Goal: Use online tool/utility: Utilize a website feature to perform a specific function

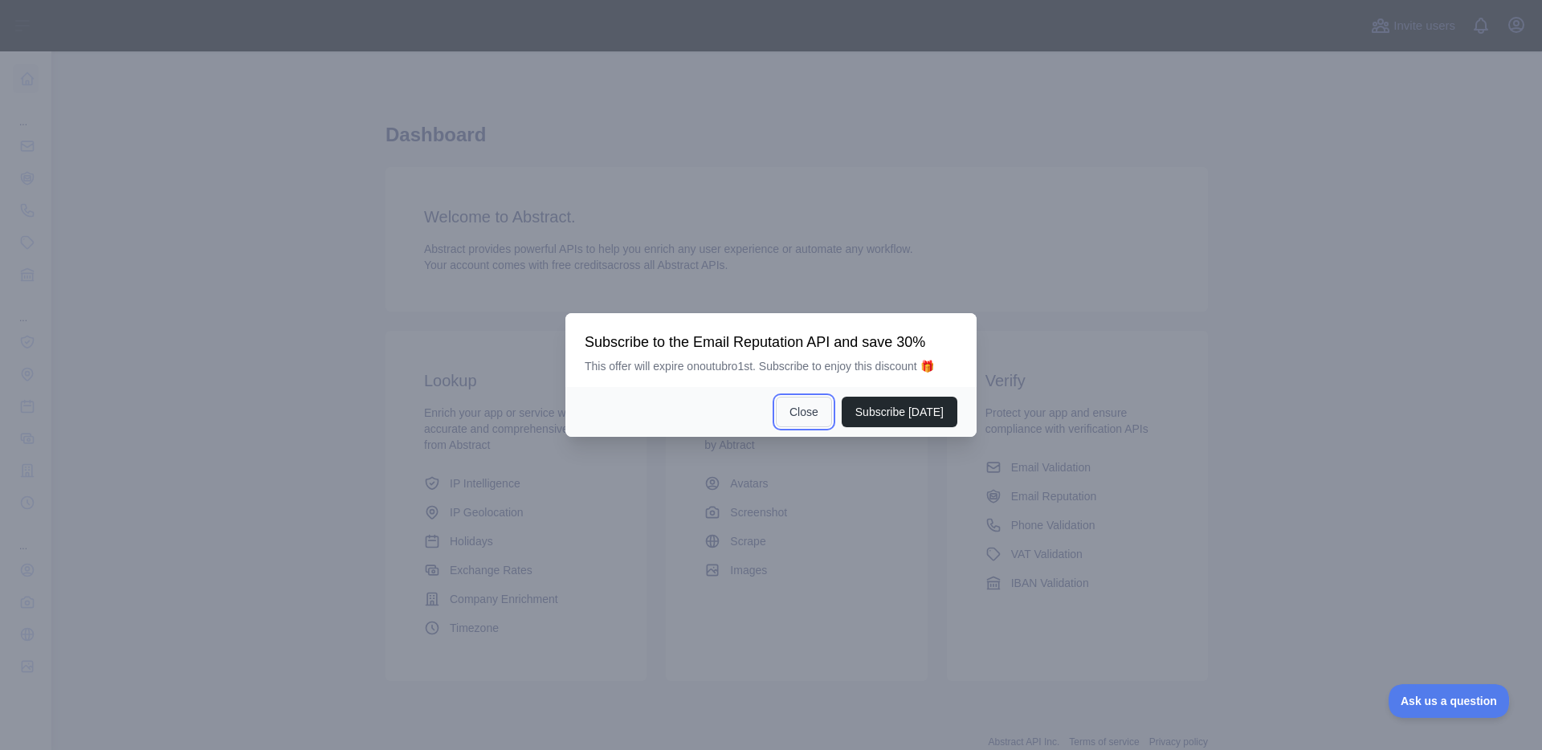
click at [813, 405] on button "Close" at bounding box center [804, 412] width 56 height 31
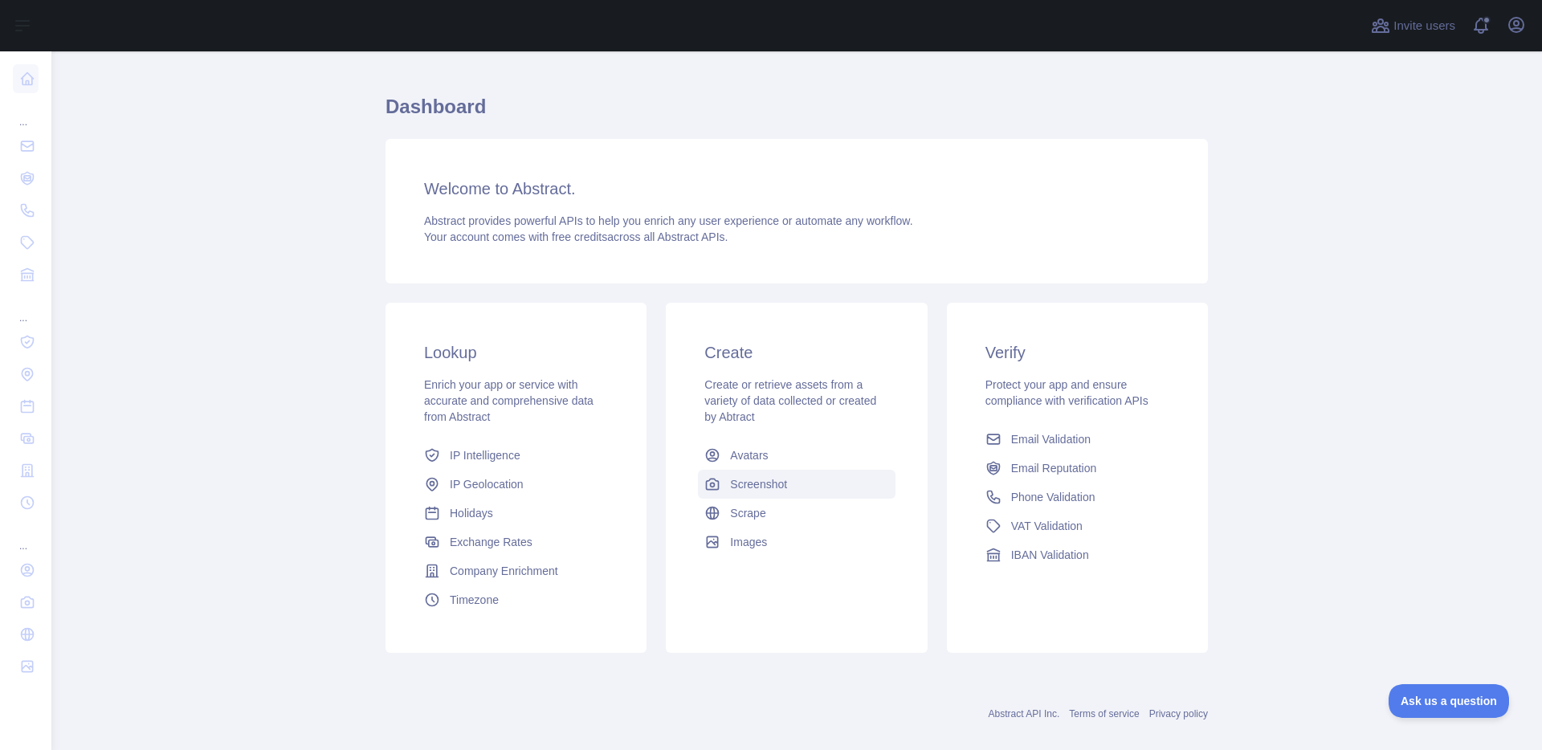
scroll to position [50, 0]
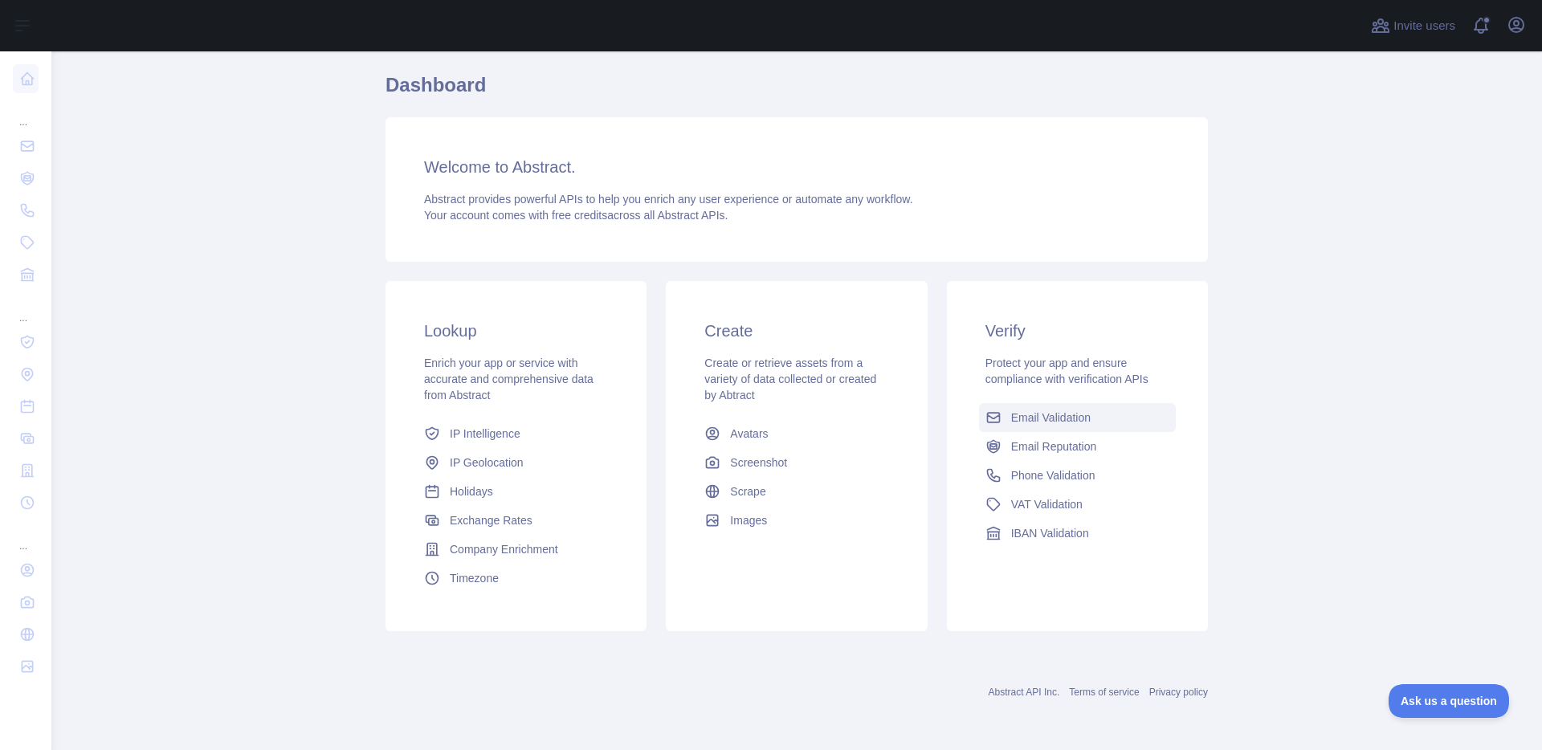
click at [1053, 421] on span "Email Validation" at bounding box center [1050, 418] width 79 height 16
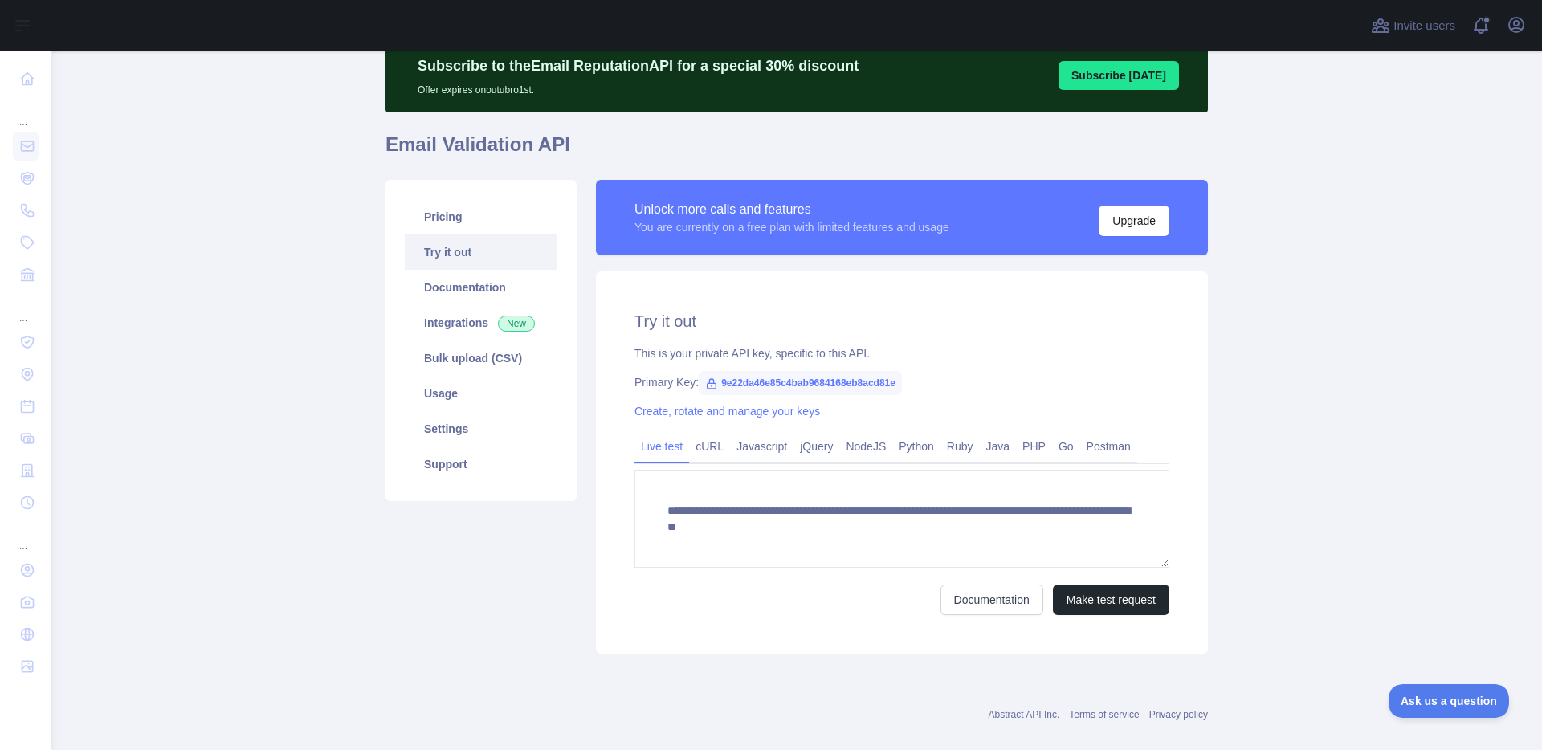
scroll to position [87, 0]
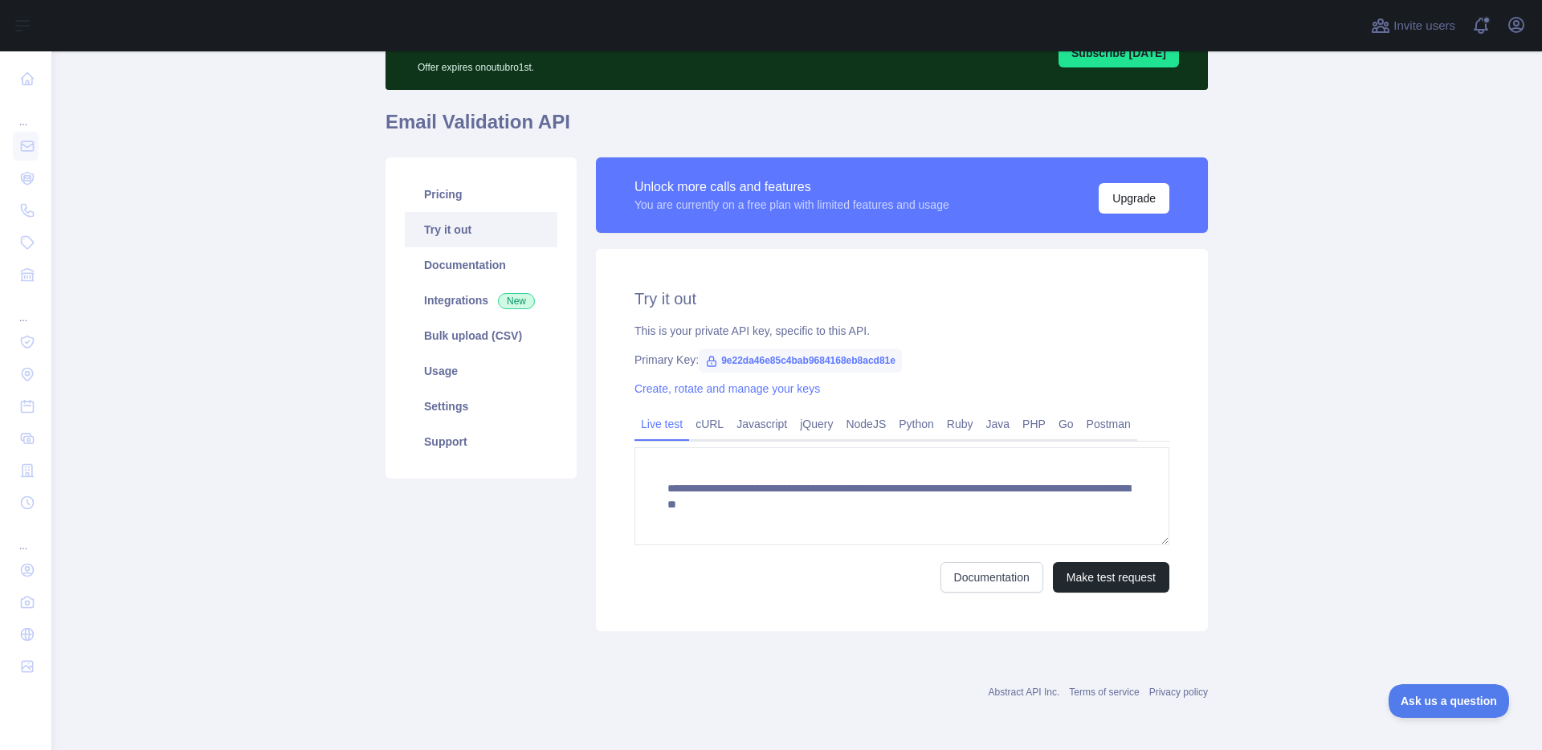
click at [809, 361] on span "9e22da46e85c4bab9684168eb8acd81e" at bounding box center [800, 360] width 203 height 24
drag, startPoint x: 913, startPoint y: 358, endPoint x: 716, endPoint y: 360, distance: 196.7
click at [716, 360] on span "9e22da46e85c4bab9684168eb8acd81e" at bounding box center [800, 360] width 203 height 24
copy span "9e22da46e85c4bab9684168eb8acd81e"
